Goal: Task Accomplishment & Management: Use online tool/utility

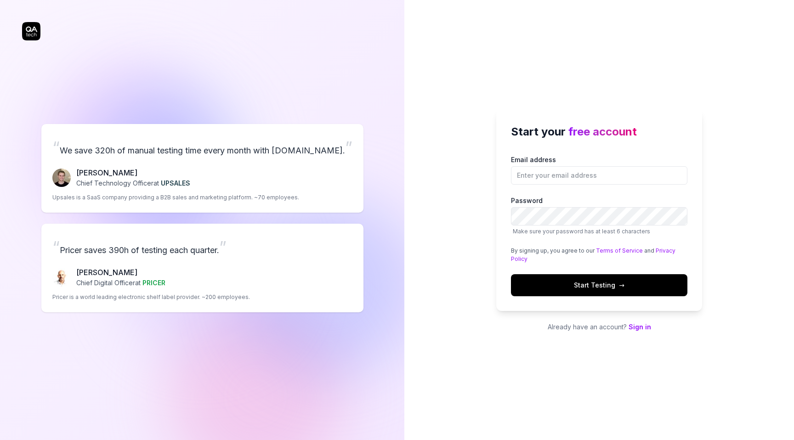
click at [644, 327] on link "Sign in" at bounding box center [640, 327] width 23 height 8
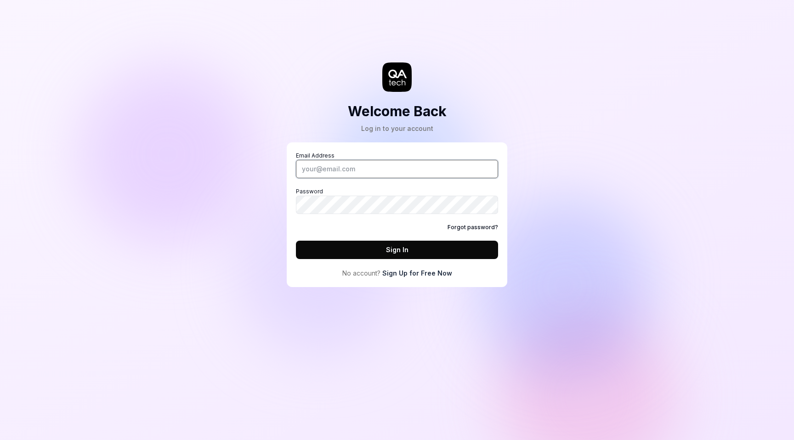
click at [354, 166] on input "Email Address" at bounding box center [397, 169] width 202 height 18
type input "[EMAIL_ADDRESS][DOMAIN_NAME]"
click at [296, 241] on button "Sign In" at bounding box center [397, 250] width 202 height 18
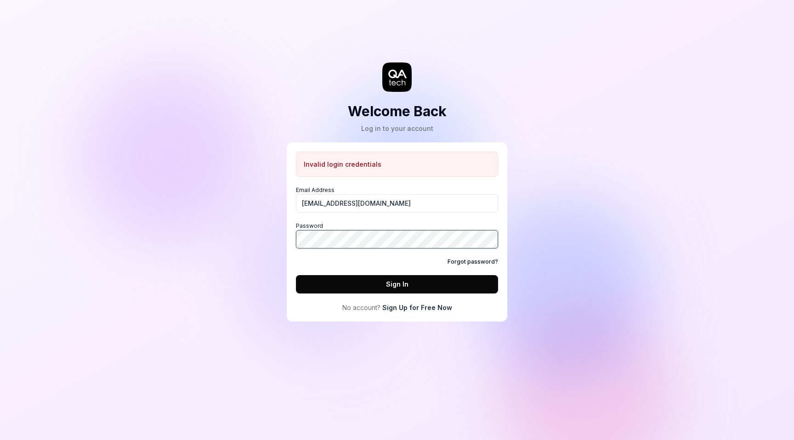
click at [296, 275] on button "Sign In" at bounding box center [397, 284] width 202 height 18
click at [479, 258] on link "Forgot password?" at bounding box center [473, 262] width 51 height 8
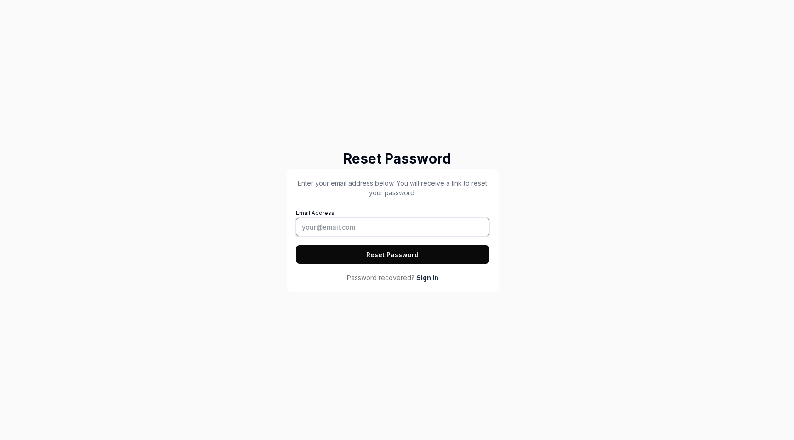
click at [388, 226] on input "Email Address" at bounding box center [393, 227] width 194 height 18
type input "[EMAIL_ADDRESS][DOMAIN_NAME]"
click at [397, 256] on button "Reset Password" at bounding box center [393, 254] width 194 height 18
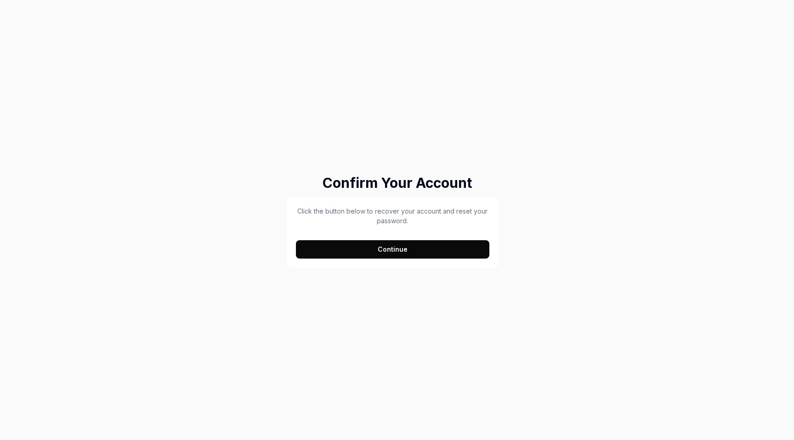
click at [410, 245] on button "Continue" at bounding box center [393, 249] width 194 height 18
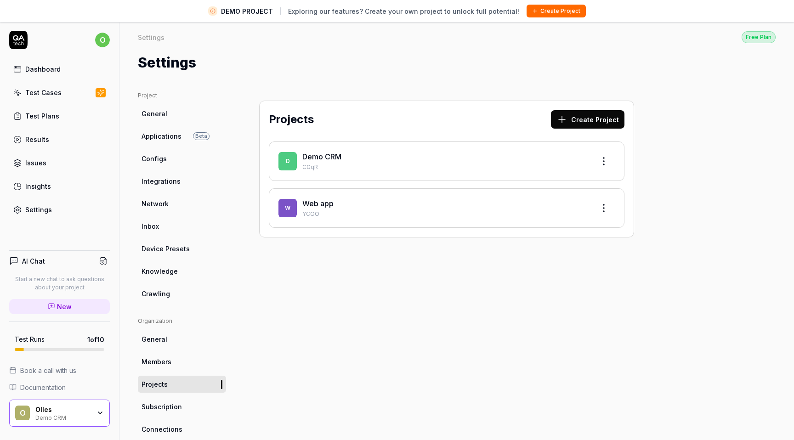
click at [323, 203] on link "Web app" at bounding box center [317, 203] width 31 height 9
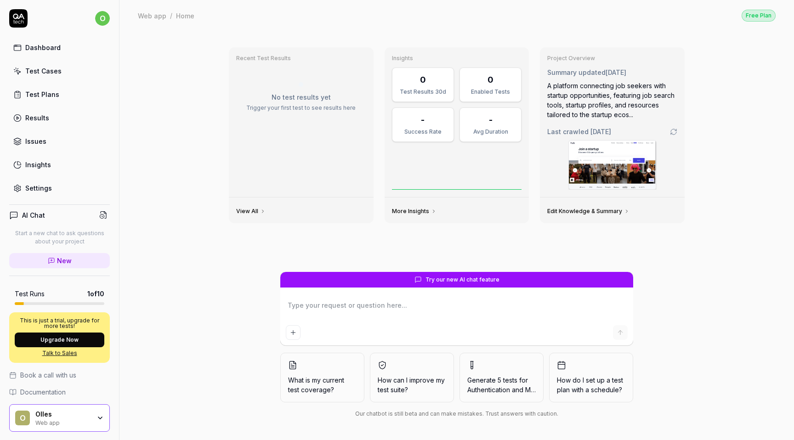
click at [57, 46] on div "Dashboard" at bounding box center [42, 48] width 35 height 10
click at [50, 40] on link "Dashboard" at bounding box center [59, 48] width 101 height 18
click at [107, 17] on html "o Dashboard Test Cases Test Plans Results Issues Insights Settings AI Chat Star…" at bounding box center [397, 220] width 794 height 440
click at [137, 101] on div "Dark" at bounding box center [143, 104] width 23 height 14
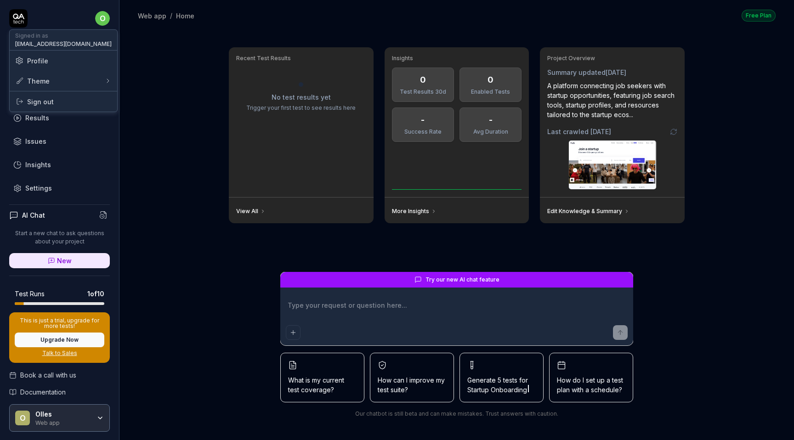
click at [106, 18] on html "o Dashboard Test Cases Test Plans Results Issues Insights Settings AI Chat Star…" at bounding box center [397, 220] width 794 height 440
click at [153, 121] on div "System" at bounding box center [147, 124] width 31 height 14
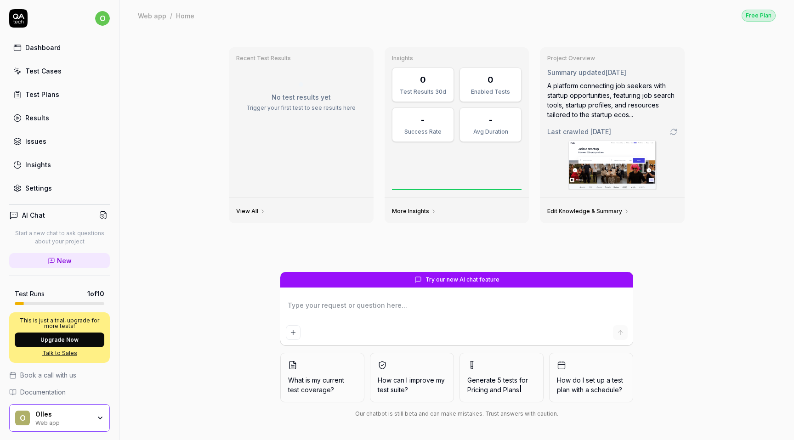
click at [39, 42] on link "Dashboard" at bounding box center [59, 48] width 101 height 18
click at [46, 188] on div "Settings" at bounding box center [38, 188] width 27 height 10
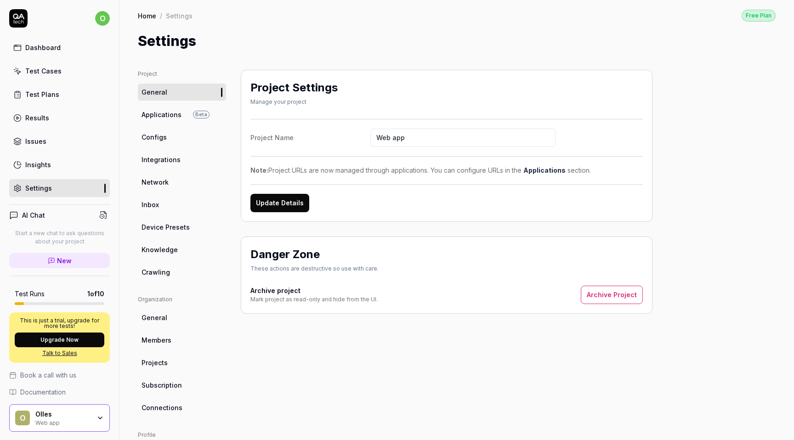
click at [145, 16] on link "Home" at bounding box center [147, 15] width 18 height 9
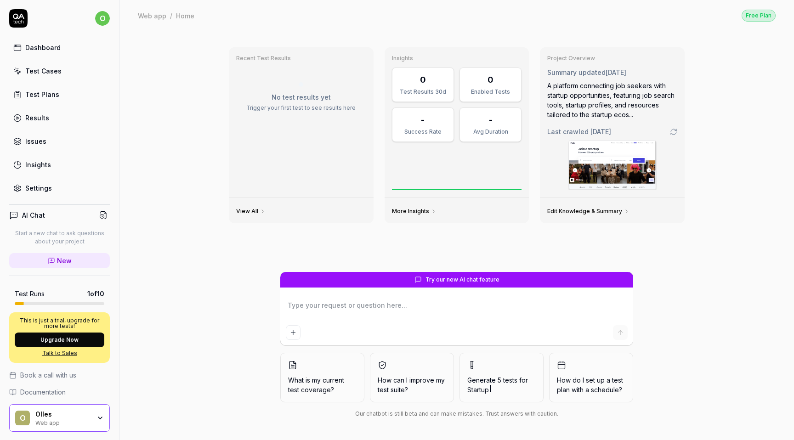
click at [333, 376] on span "What is my current test coverage?" at bounding box center [322, 385] width 68 height 19
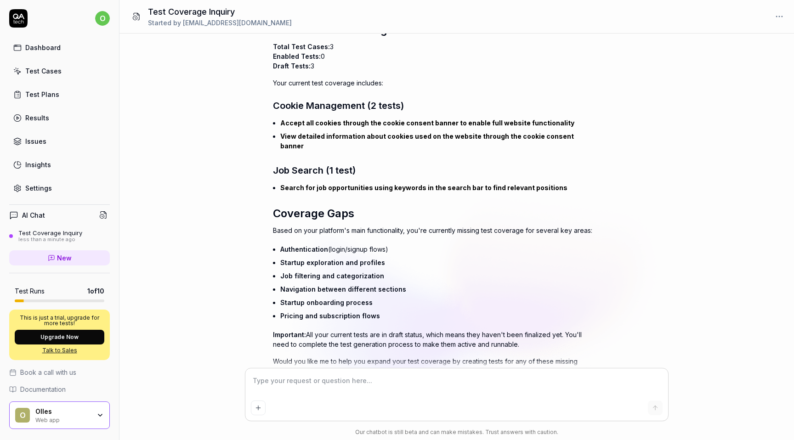
scroll to position [129, 0]
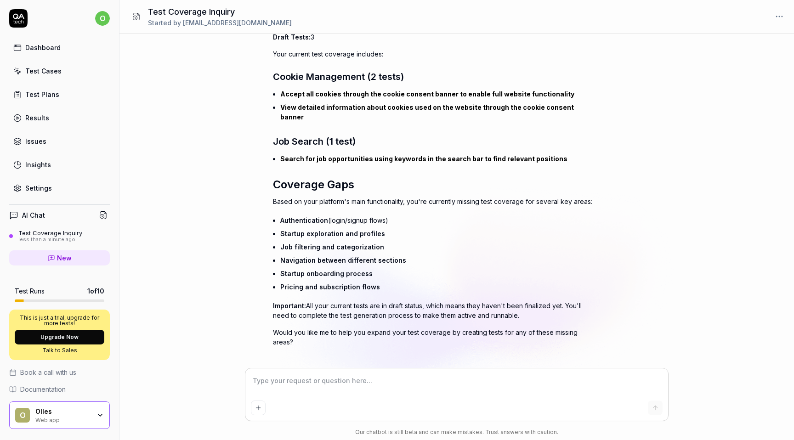
click at [423, 382] on textarea at bounding box center [457, 385] width 412 height 23
click at [417, 197] on p "Based on your platform's main functionality, you're currently missing test cove…" at bounding box center [434, 202] width 322 height 10
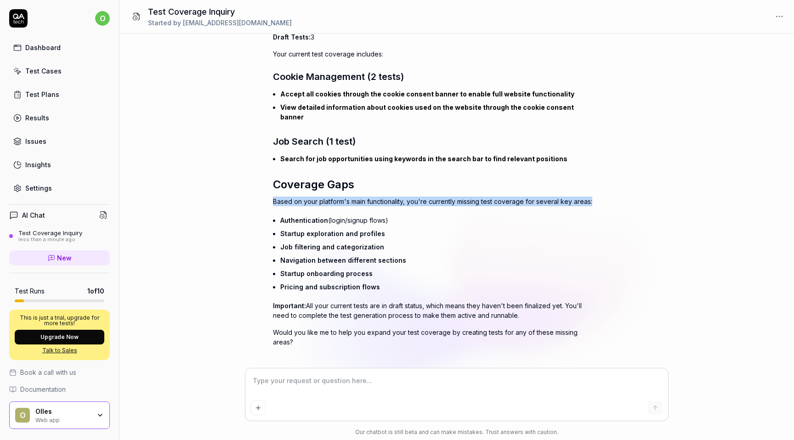
click at [417, 197] on p "Based on your platform's main functionality, you're currently missing test cove…" at bounding box center [434, 202] width 322 height 10
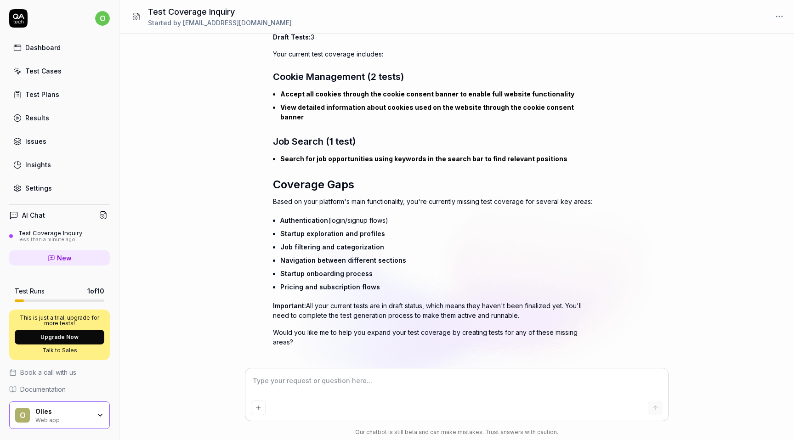
click at [418, 215] on li "Authentication (login/signup flows)" at bounding box center [437, 220] width 314 height 13
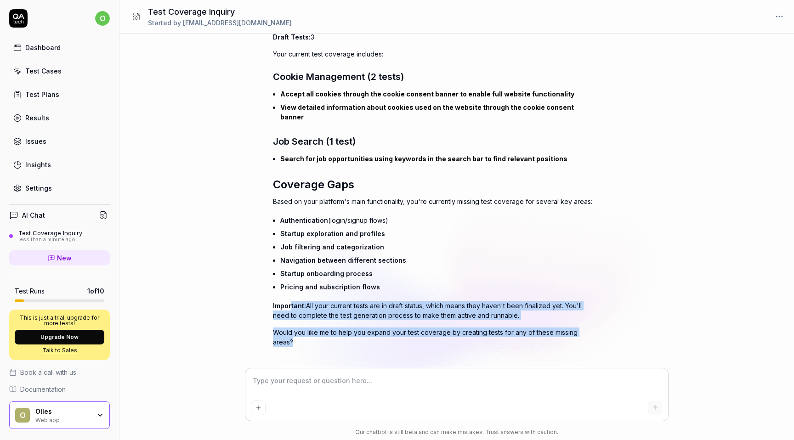
drag, startPoint x: 291, startPoint y: 293, endPoint x: 408, endPoint y: 358, distance: 133.2
click at [408, 358] on div "Show reasoning Test cases retrieved (3 total: 0 enabled, 3 draft) Getting curre…" at bounding box center [434, 158] width 322 height 421
click at [414, 332] on p "Would you like me to help you expand your test coverage by creating tests for a…" at bounding box center [434, 337] width 322 height 19
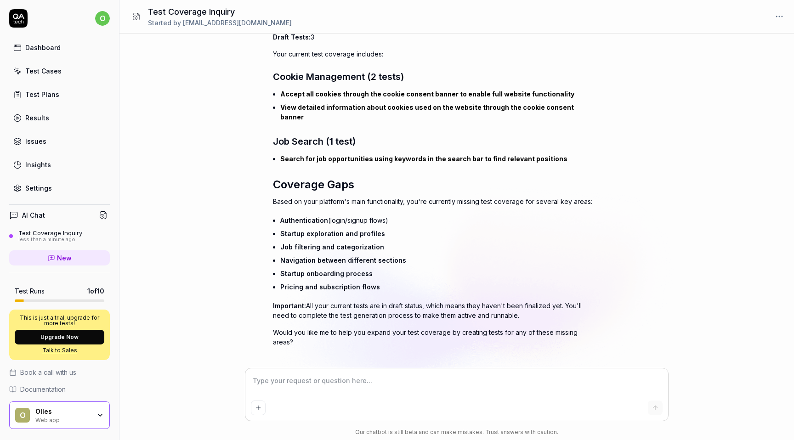
click at [59, 68] on div "Test Cases" at bounding box center [43, 71] width 36 height 10
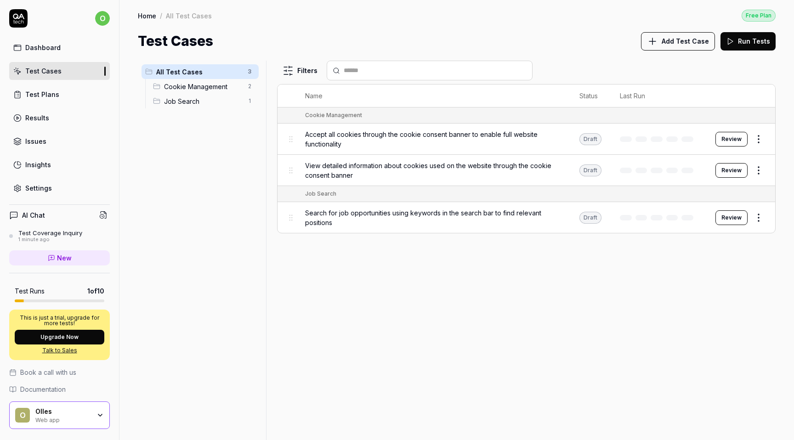
click at [762, 134] on html "o Dashboard Test Cases Test Plans Results Issues Insights Settings AI Chat Test…" at bounding box center [397, 220] width 794 height 440
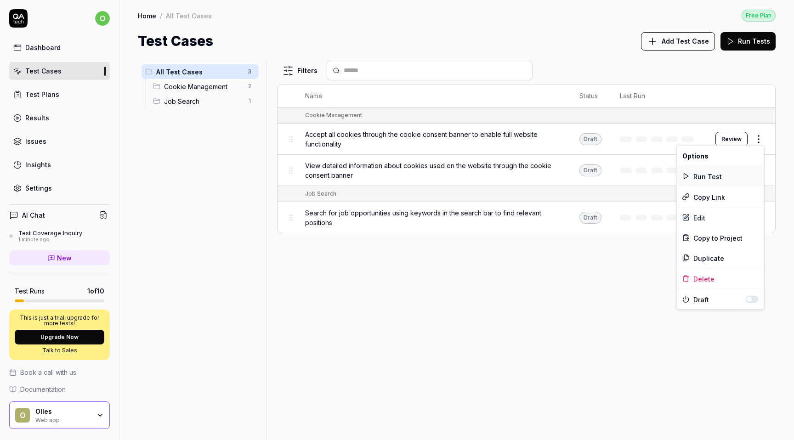
click at [711, 173] on div "Run Test" at bounding box center [720, 176] width 87 height 20
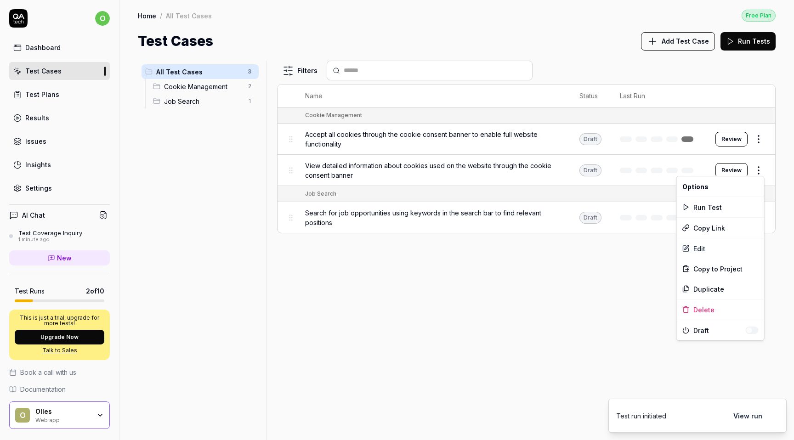
click at [765, 172] on html "o Dashboard Test Cases Test Plans Results Issues Insights Settings AI Chat Test…" at bounding box center [397, 220] width 794 height 440
click at [707, 208] on div "Run Test" at bounding box center [720, 207] width 87 height 20
click at [760, 211] on html "o Dashboard Test Cases Test Plans Results Issues Insights Settings AI Chat Test…" at bounding box center [397, 220] width 794 height 440
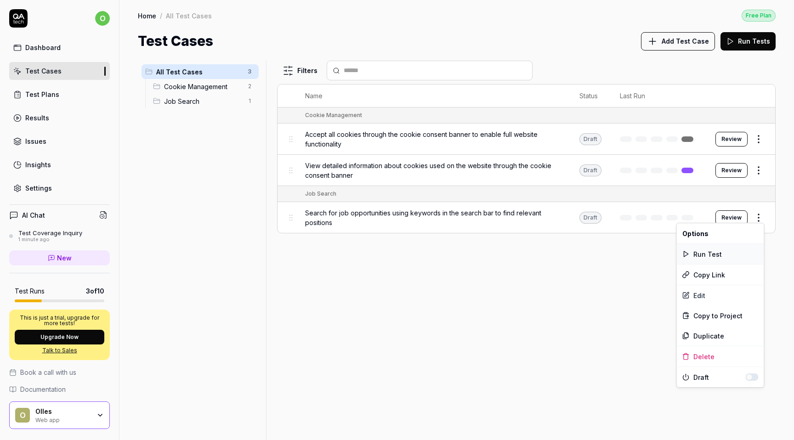
click at [709, 257] on div "Run Test" at bounding box center [720, 254] width 87 height 20
click at [79, 92] on link "Test Plans" at bounding box center [59, 95] width 101 height 18
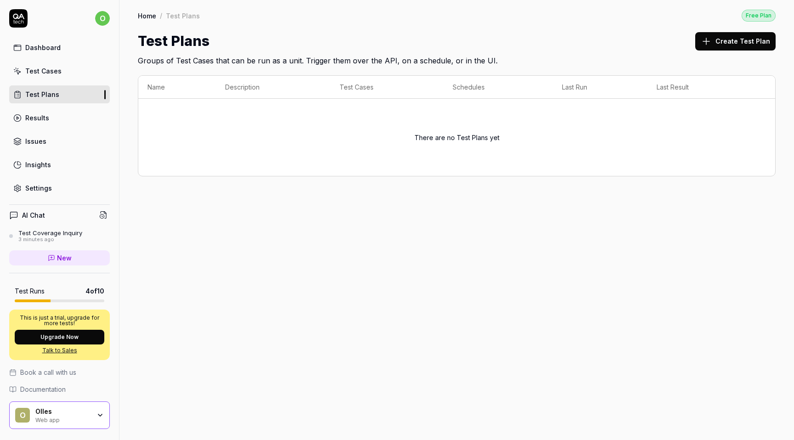
click at [78, 69] on link "Test Cases" at bounding box center [59, 71] width 101 height 18
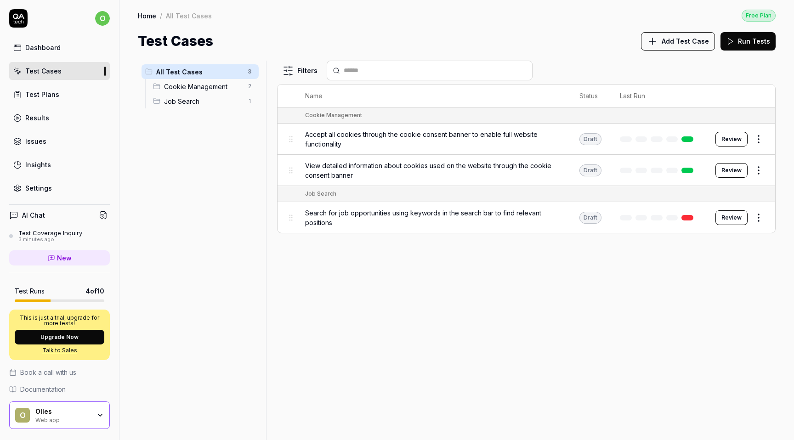
click at [199, 102] on span "Job Search" at bounding box center [203, 102] width 78 height 10
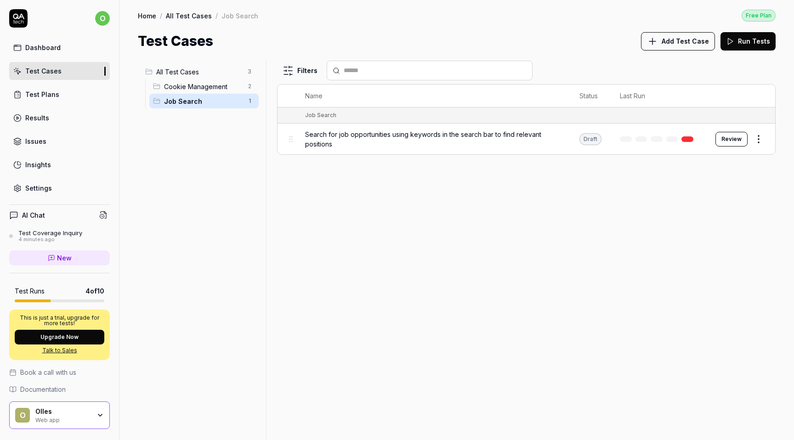
click at [735, 137] on button "Review" at bounding box center [732, 139] width 32 height 15
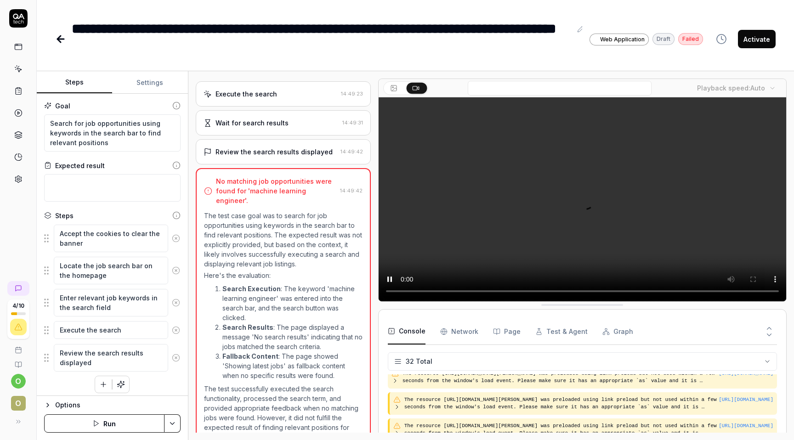
scroll to position [710, 0]
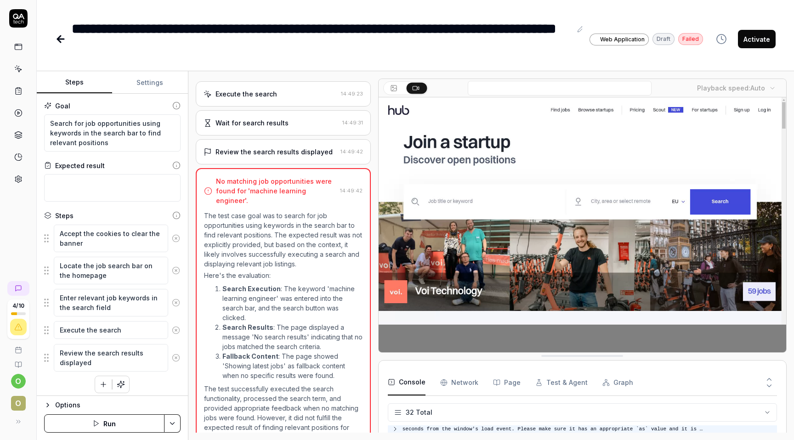
click at [395, 428] on icon at bounding box center [395, 430] width 2 height 4
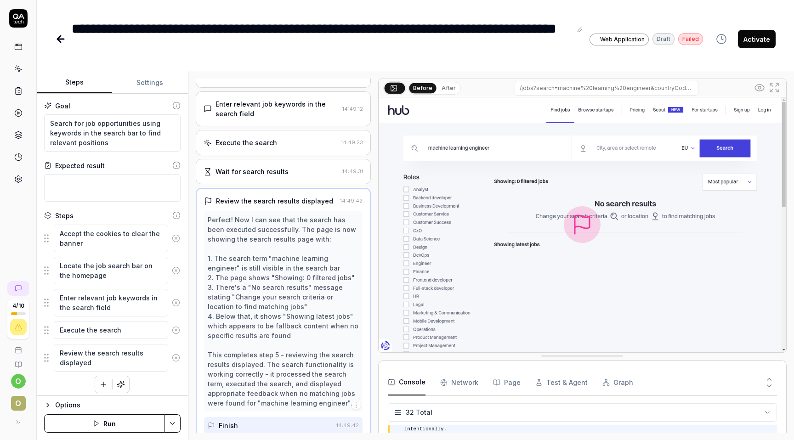
scroll to position [0, 0]
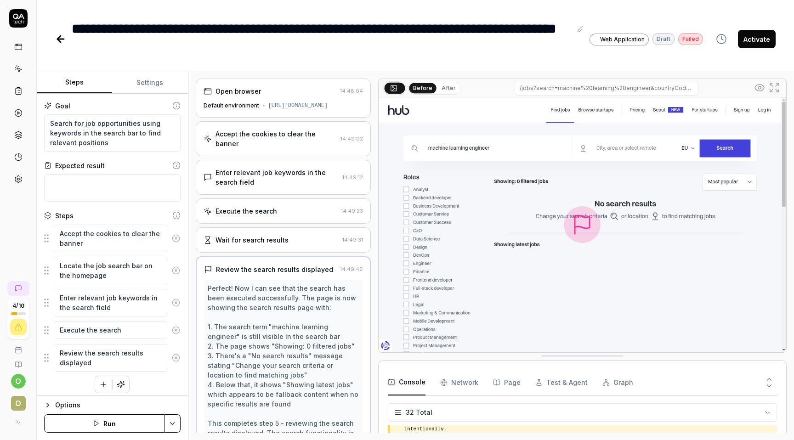
click at [282, 106] on div "https://thehub.io/" at bounding box center [298, 106] width 60 height 8
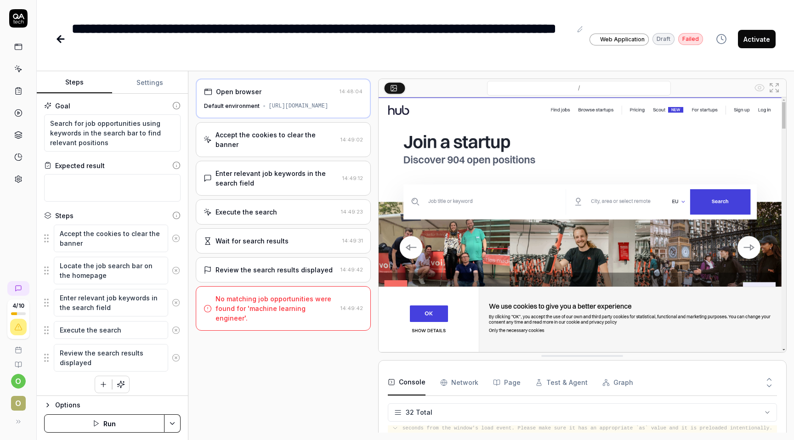
click at [283, 132] on div "Accept the cookies to clear the banner" at bounding box center [276, 139] width 121 height 19
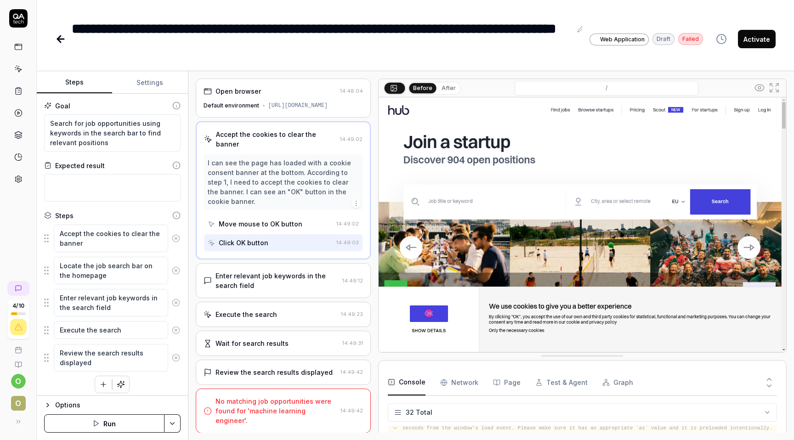
click at [290, 274] on div "Enter relevant job keywords in the search field" at bounding box center [277, 280] width 123 height 19
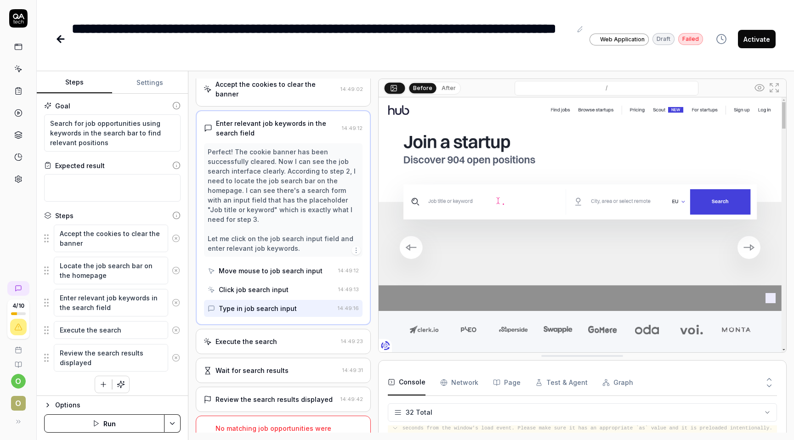
scroll to position [58, 0]
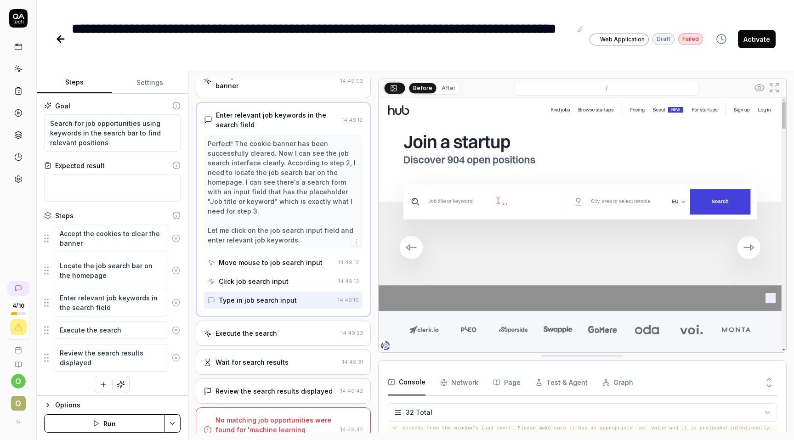
click at [290, 329] on div "Execute the search 14:49:23" at bounding box center [283, 333] width 175 height 25
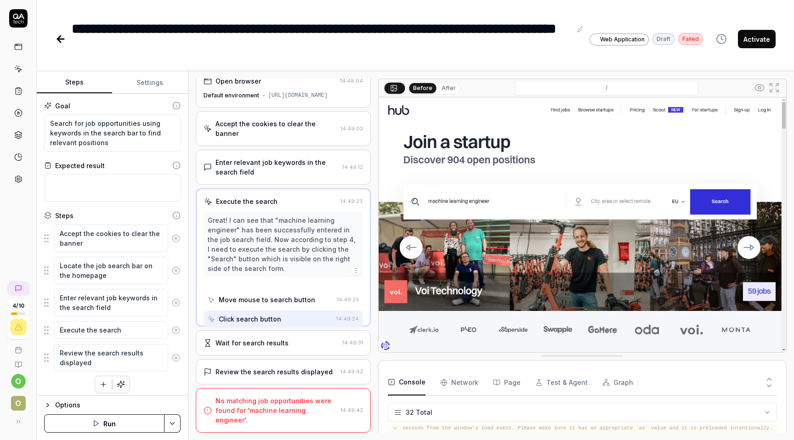
scroll to position [0, 0]
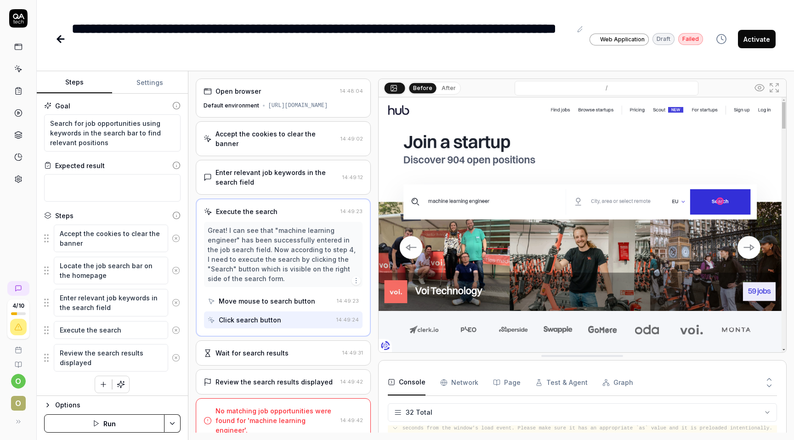
click at [291, 348] on div "Wait for search results" at bounding box center [271, 353] width 135 height 10
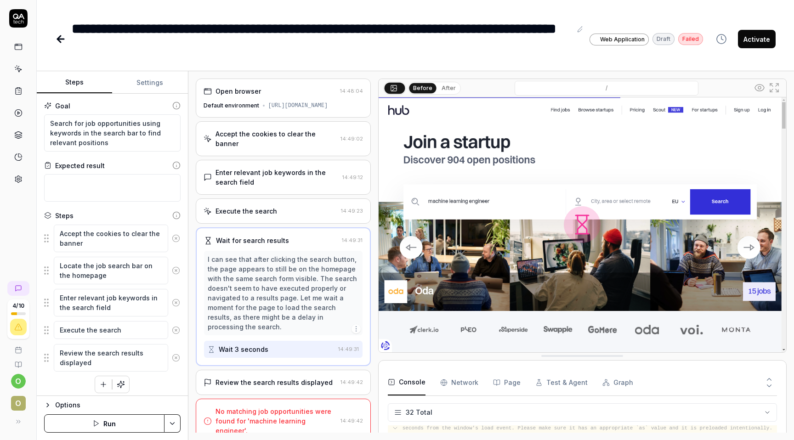
click at [324, 378] on div "Review the search results displayed" at bounding box center [274, 383] width 117 height 10
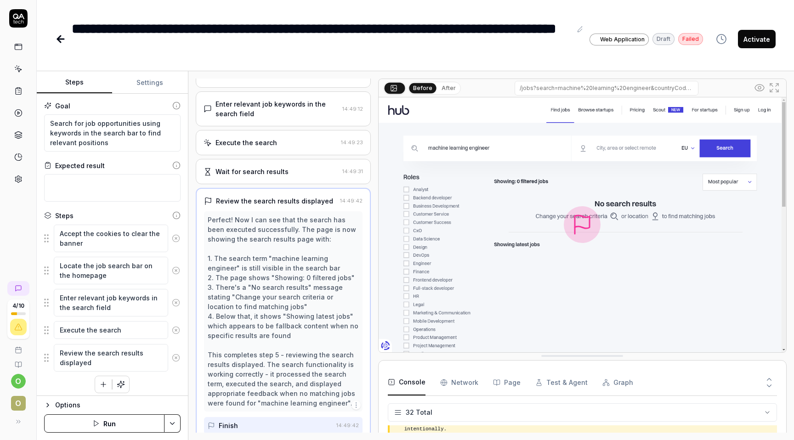
scroll to position [107, 0]
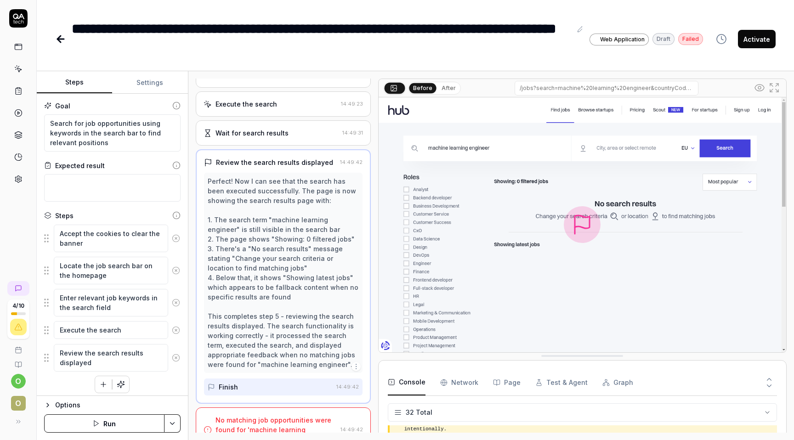
click at [287, 417] on div "No matching job opportunities were found for 'machine learning engineer'." at bounding box center [276, 430] width 121 height 29
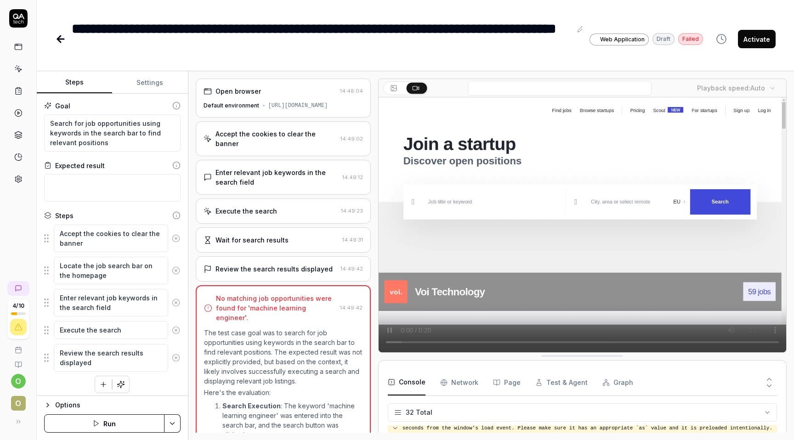
scroll to position [5, 0]
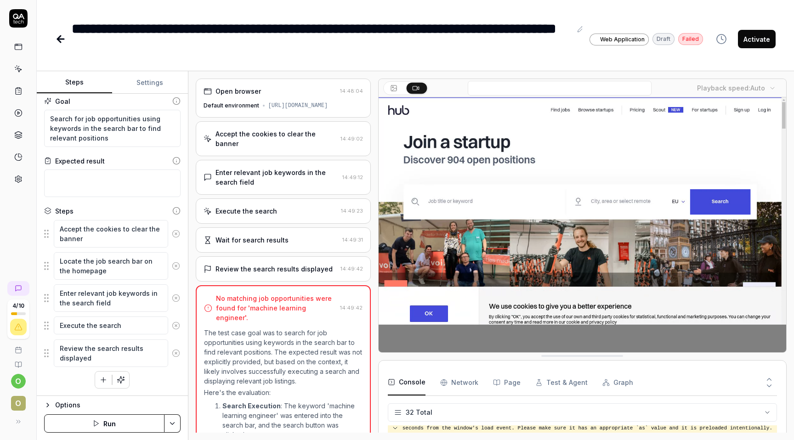
type textarea "*"
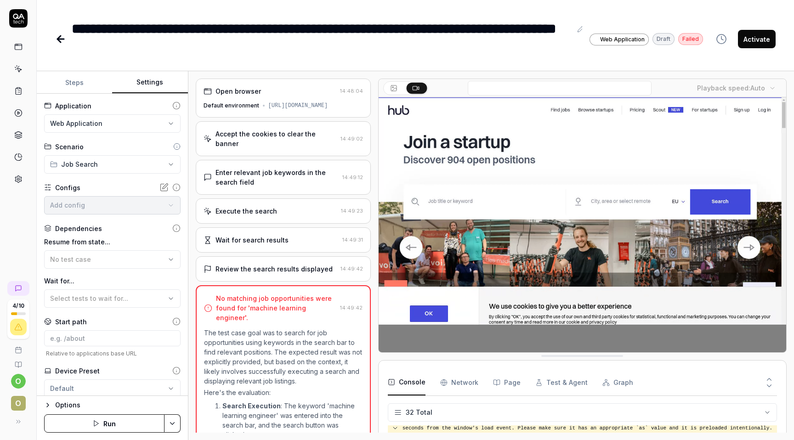
click at [155, 80] on button "Settings" at bounding box center [149, 83] width 75 height 22
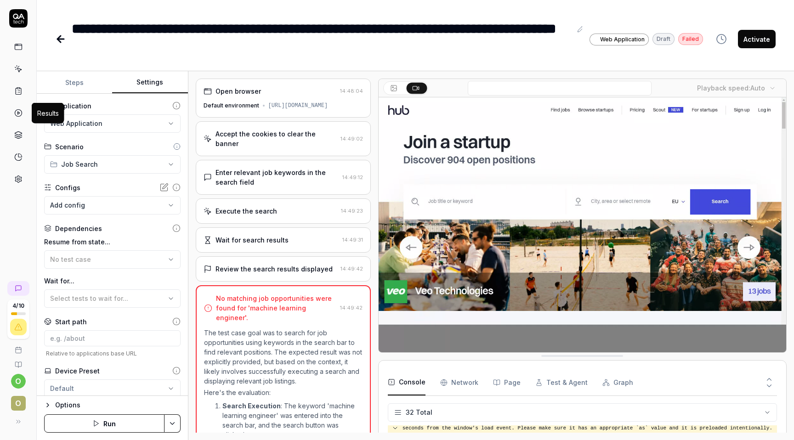
click at [18, 111] on icon at bounding box center [18, 113] width 8 height 8
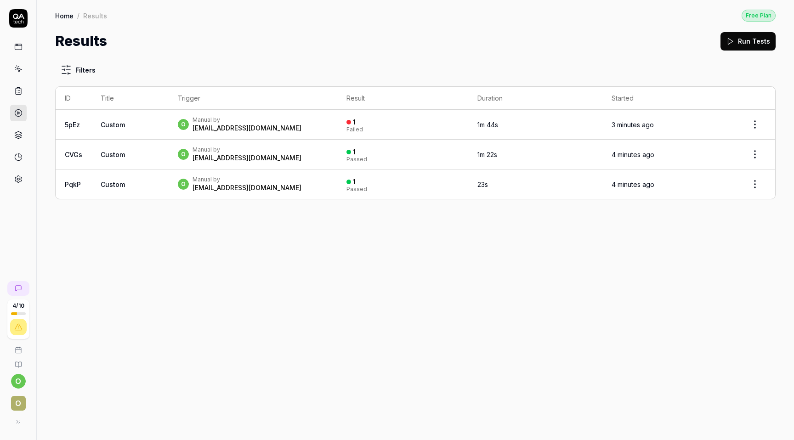
click at [71, 122] on link "5pEz" at bounding box center [72, 125] width 15 height 8
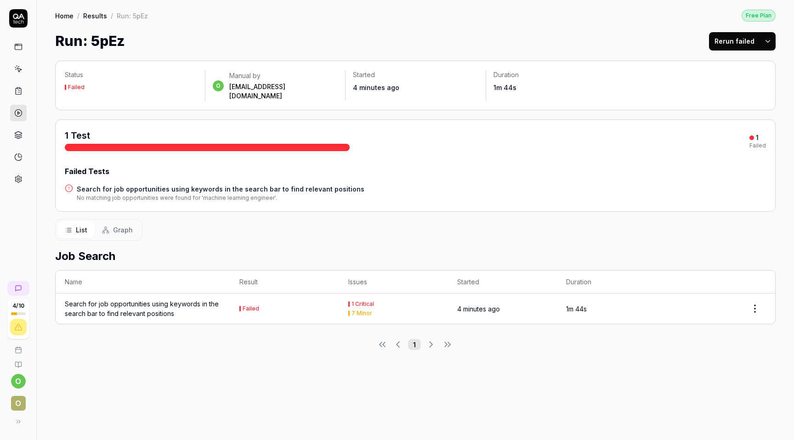
click at [17, 114] on polygon at bounding box center [18, 113] width 2 height 3
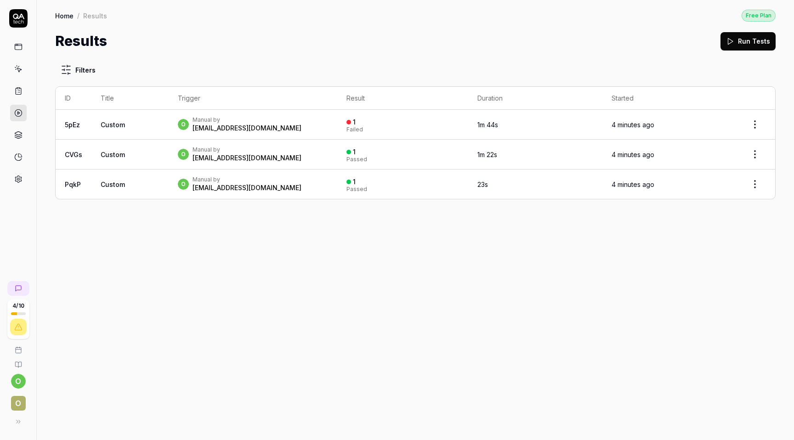
click at [755, 120] on html "4 / 10 o O Home / Results Free Plan Home / Results Free Plan Results Run Tests …" at bounding box center [397, 220] width 794 height 440
click at [736, 186] on div "Rerun failed tests" at bounding box center [729, 187] width 80 height 20
